Goal: Information Seeking & Learning: Find specific fact

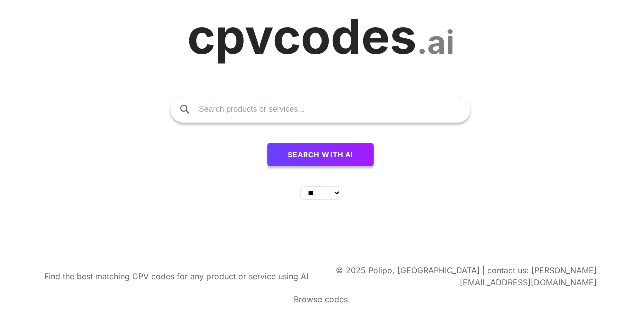
click at [214, 116] on input "text" at bounding box center [329, 109] width 261 height 26
type input "water"
click at [267, 143] on button "Search with AI" at bounding box center [320, 155] width 107 height 24
